Goal: Feedback & Contribution: Submit feedback/report problem

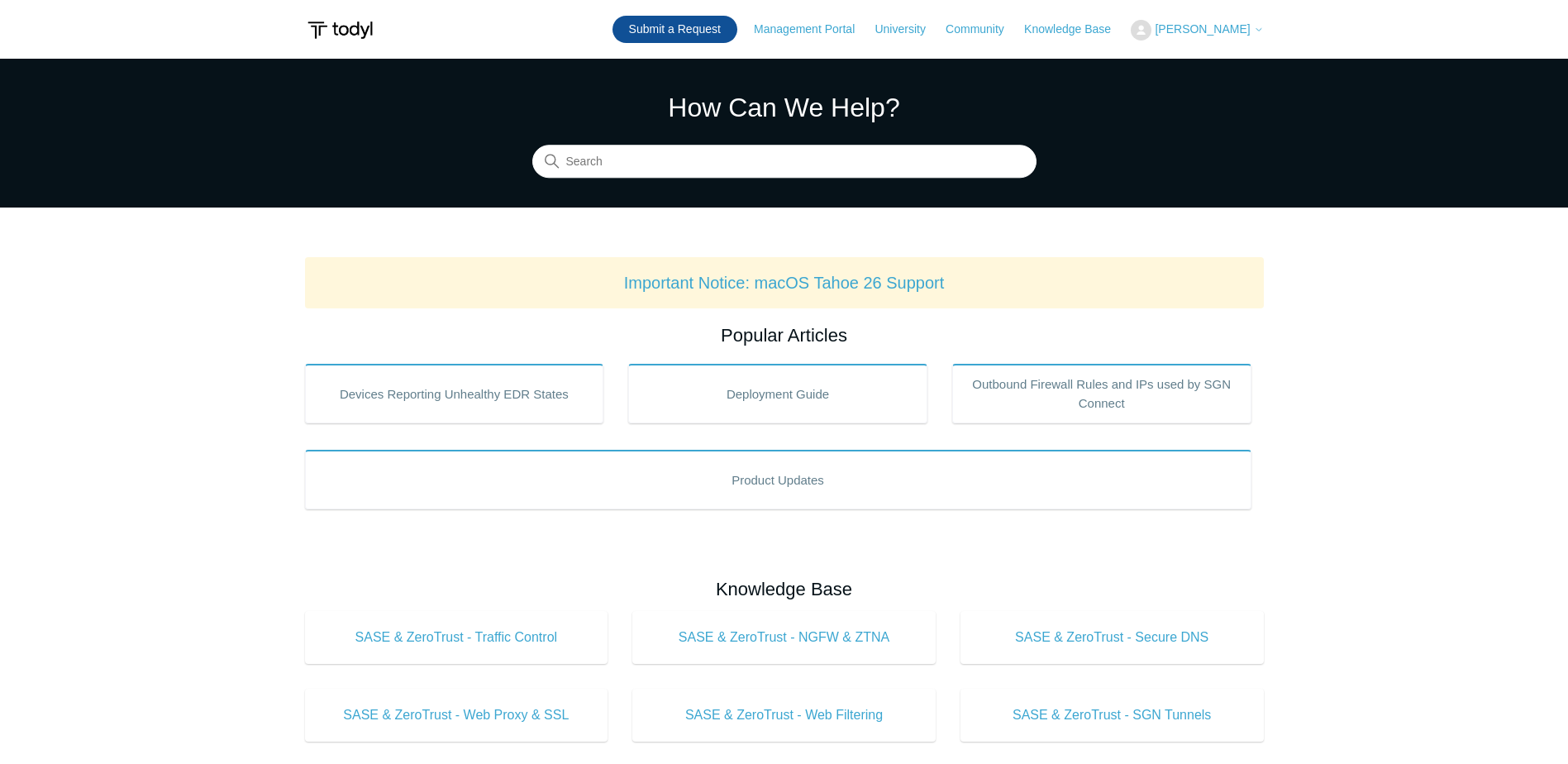
click at [734, 34] on link "Submit a Request" at bounding box center [675, 29] width 125 height 27
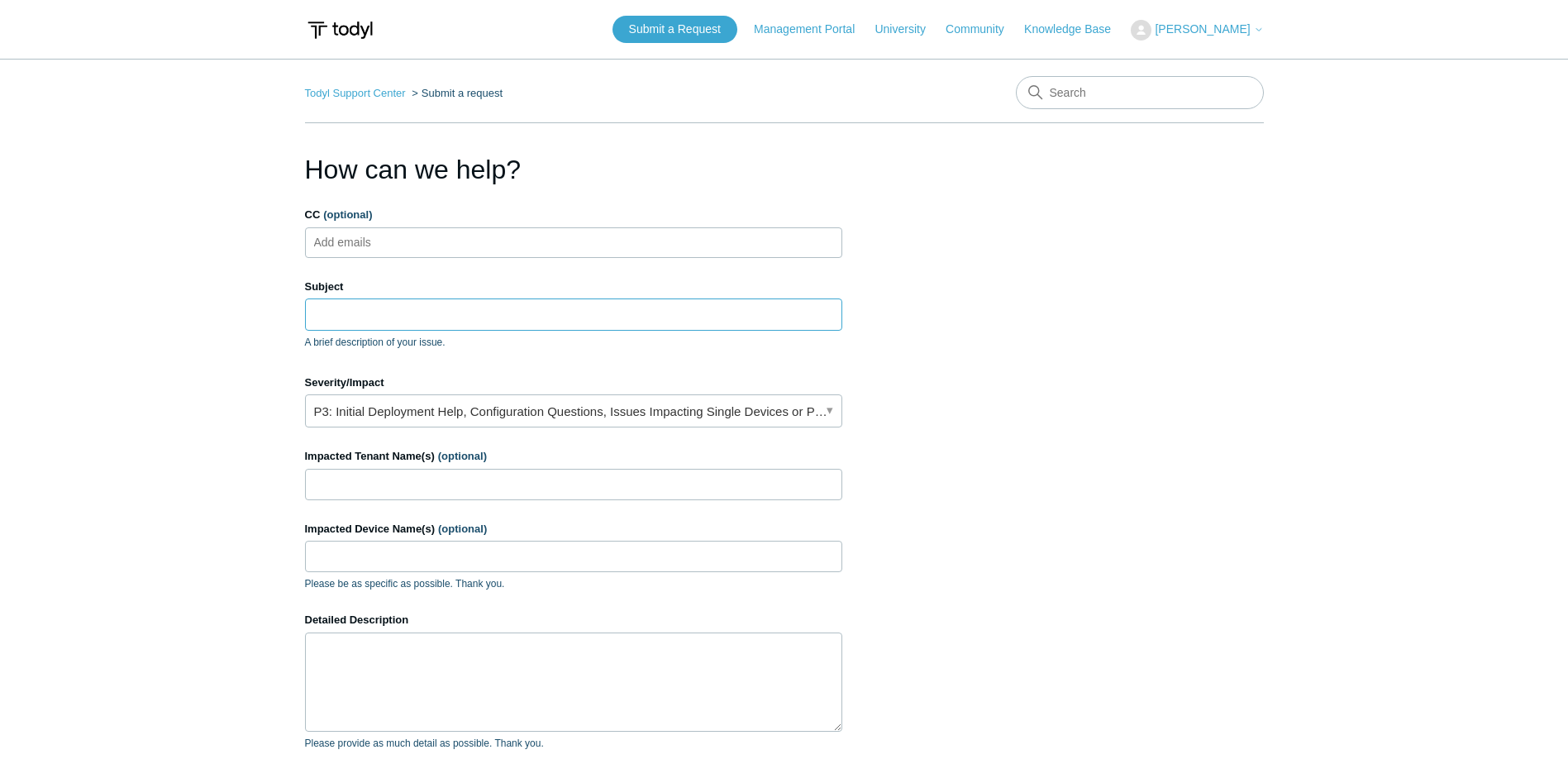
click at [537, 311] on input "Subject" at bounding box center [573, 314] width 537 height 32
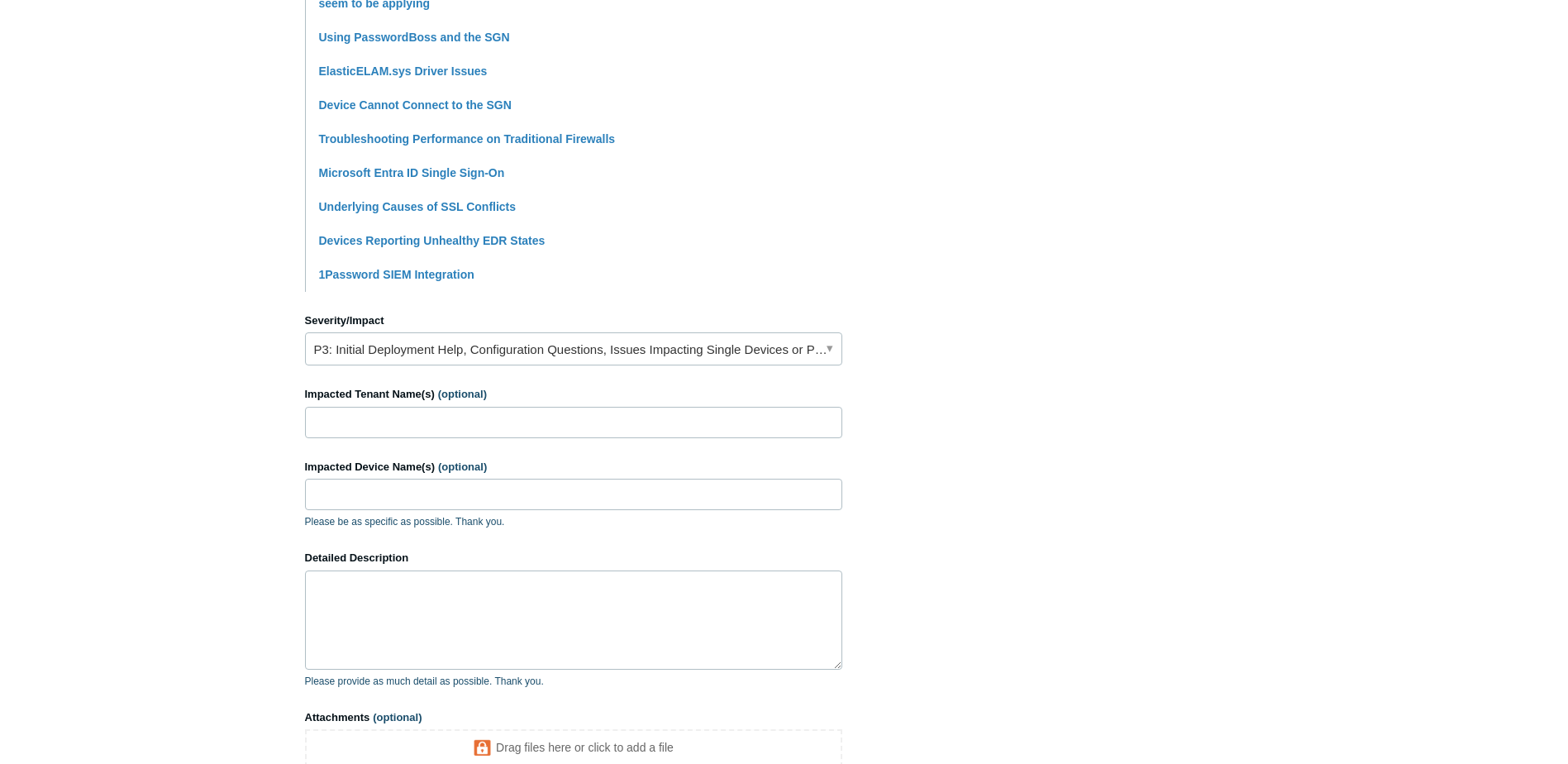
scroll to position [496, 0]
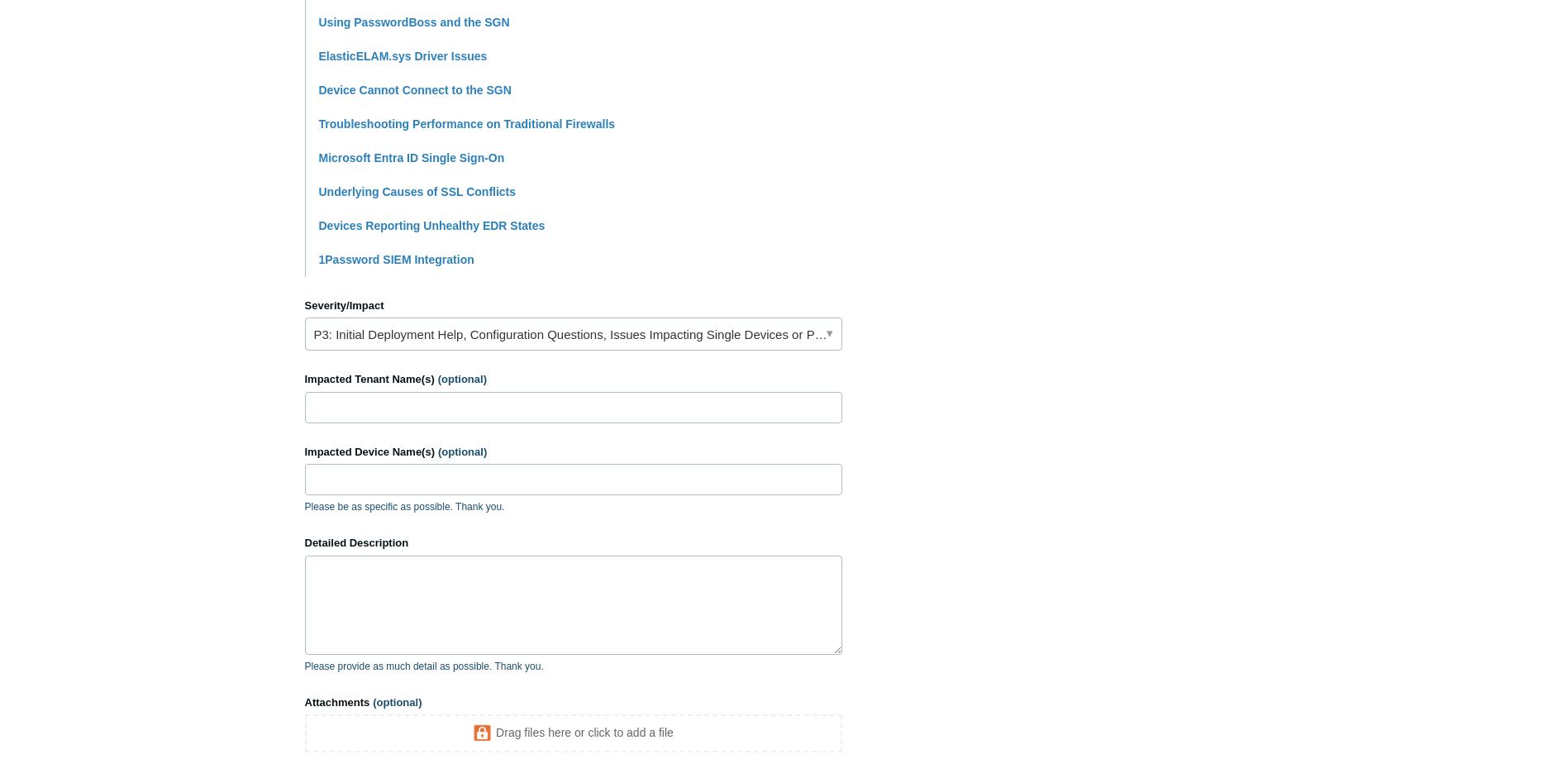
type input "Issue with Okta Verify"
click at [581, 405] on input "Impacted Tenant Name(s) (optional)" at bounding box center [573, 408] width 537 height 32
type input "Exceed IT Internal"
click at [527, 474] on input "Impacted Device Name(s) (optional)" at bounding box center [573, 480] width 537 height 32
paste input "EXC-JL5CTQ3"
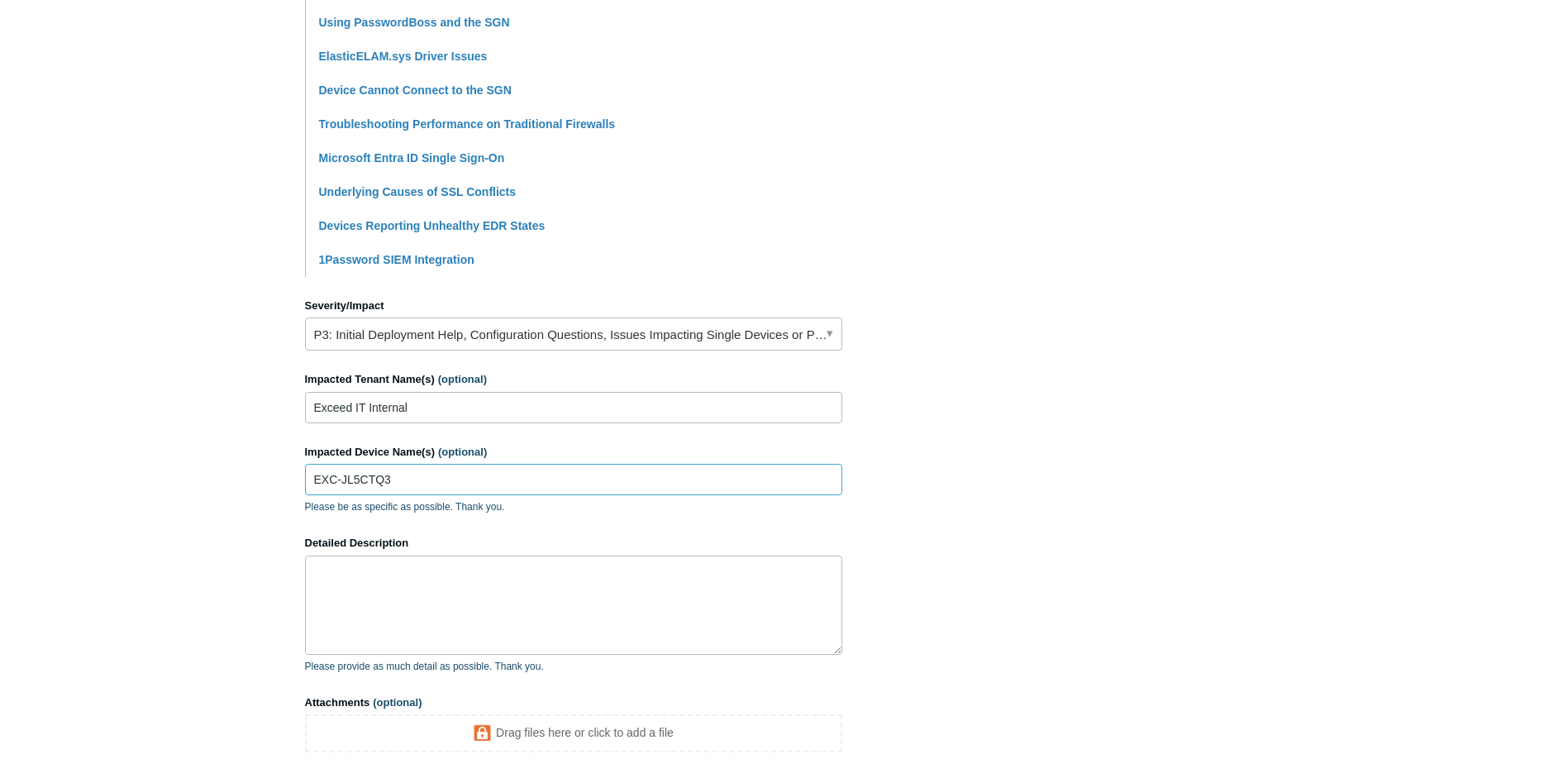
type input "EXC-JL5CTQ3"
click at [543, 607] on textarea "Detailed Description" at bounding box center [573, 605] width 537 height 99
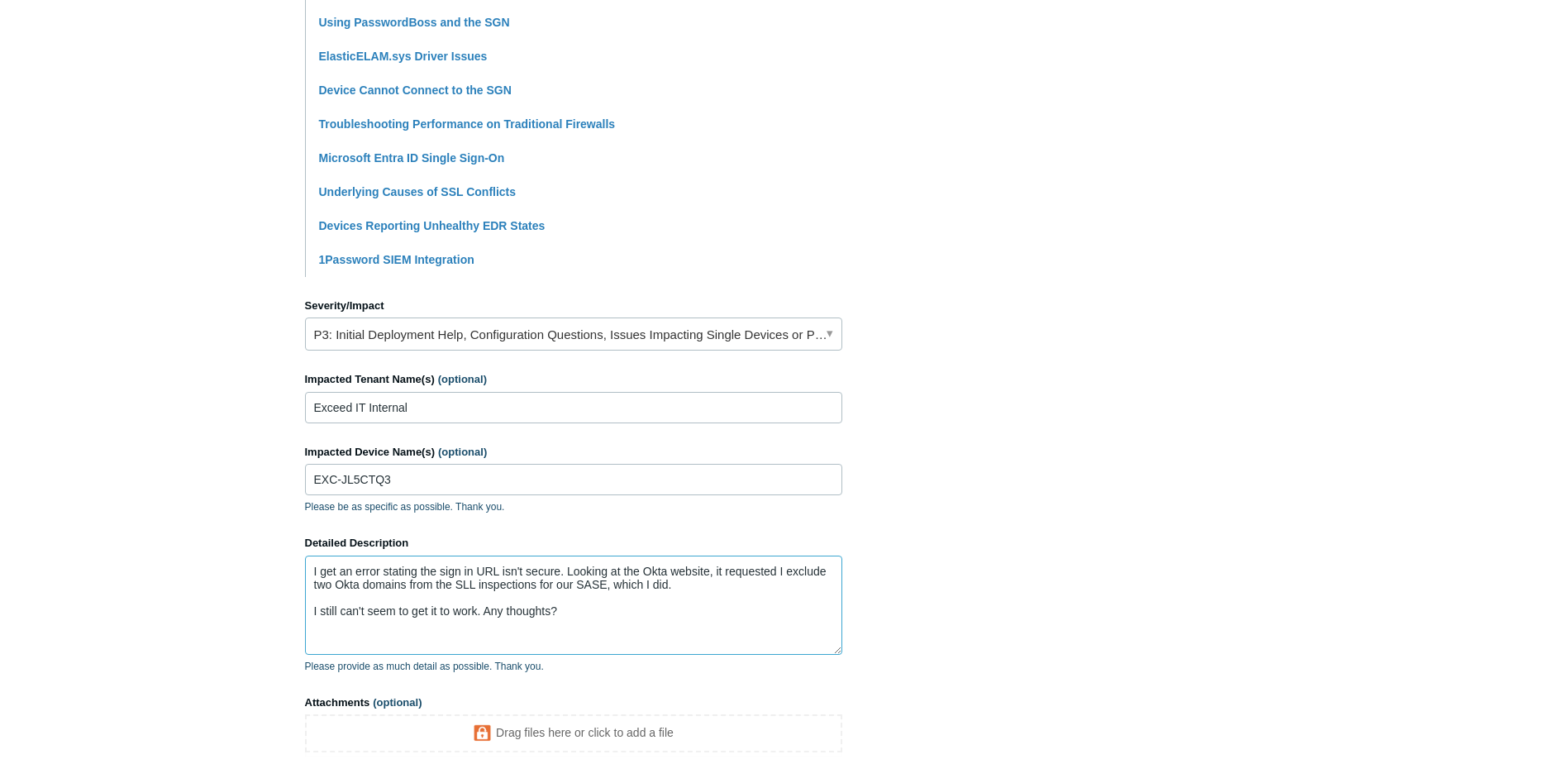
paste textarea "[URL][DOMAIN_NAME]"
type textarea "I get an error stating the sign in URL isn't secure. Looking at the Okta websit…"
click at [1028, 666] on section "How can we help? CC (optional) Add emails Subject Issue with Okta Verify A brie…" at bounding box center [784, 234] width 959 height 1161
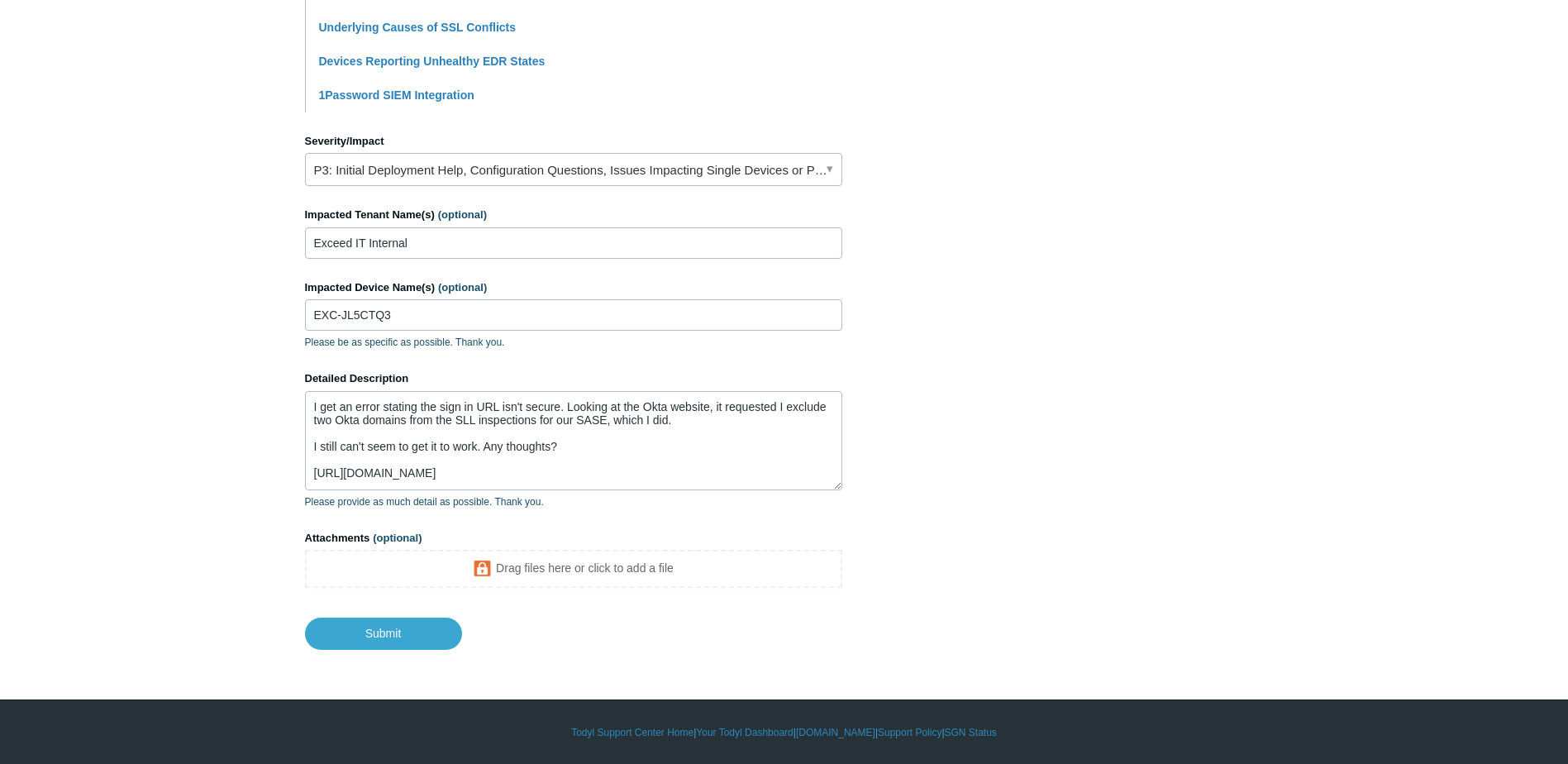
scroll to position [661, 0]
click at [521, 422] on textarea "I get an error stating the sign in URL isn't secure. Looking at the Okta websit…" at bounding box center [573, 440] width 537 height 99
click at [397, 632] on input "Submit" at bounding box center [383, 633] width 157 height 33
